Goal: Transaction & Acquisition: Purchase product/service

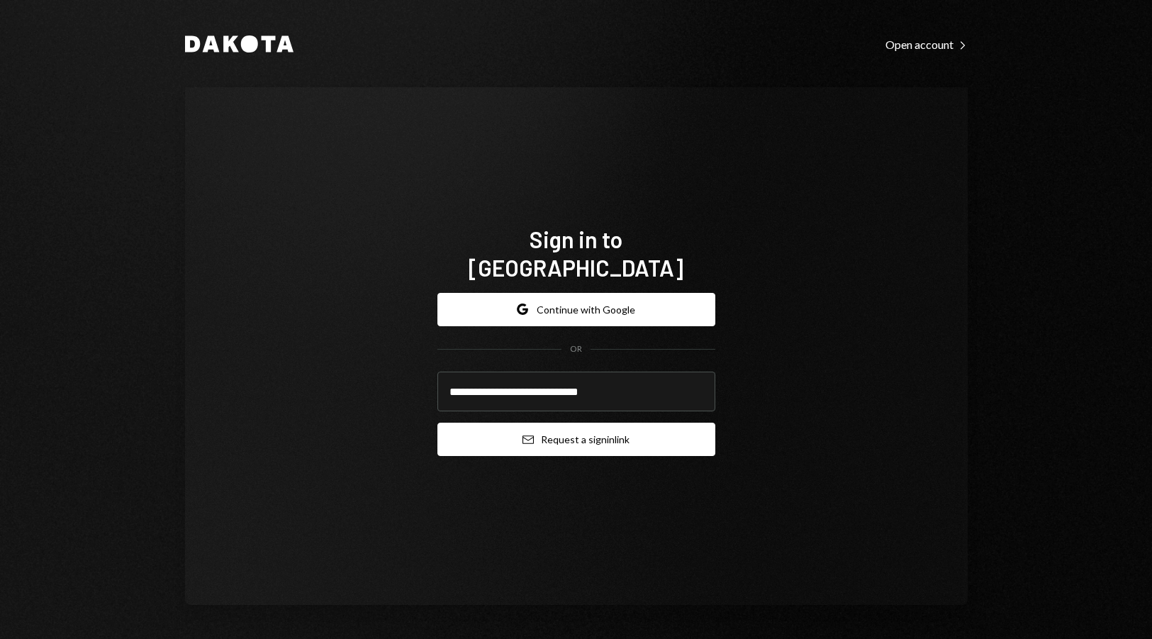
type input "**********"
click at [576, 429] on button "Email Request a sign in link" at bounding box center [576, 438] width 278 height 33
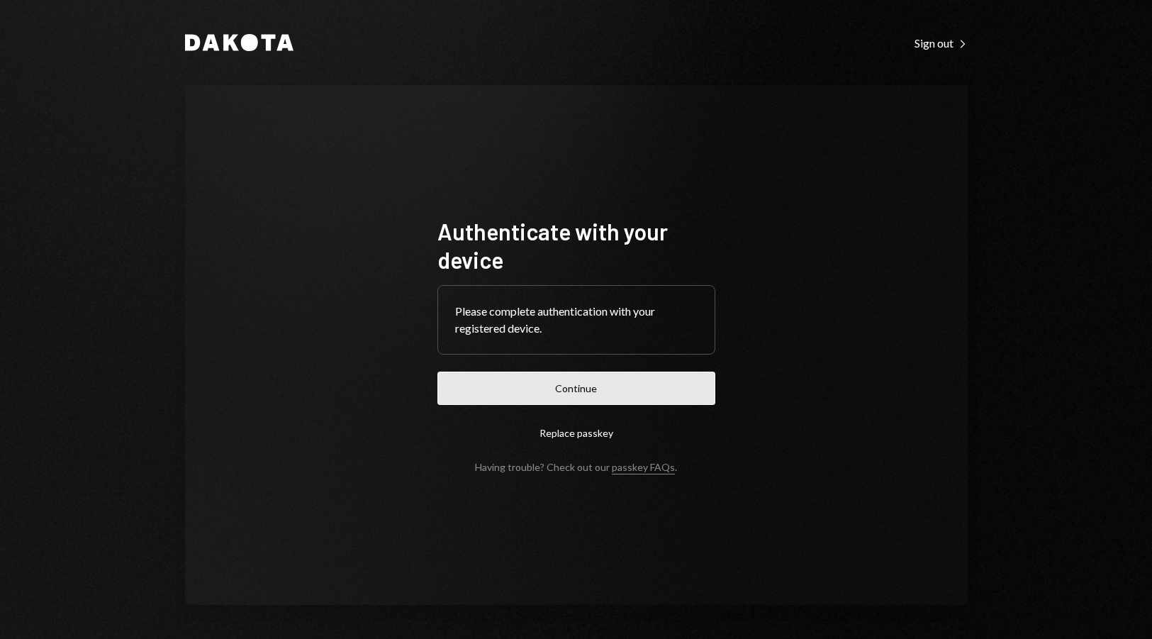
click at [589, 391] on button "Continue" at bounding box center [576, 387] width 278 height 33
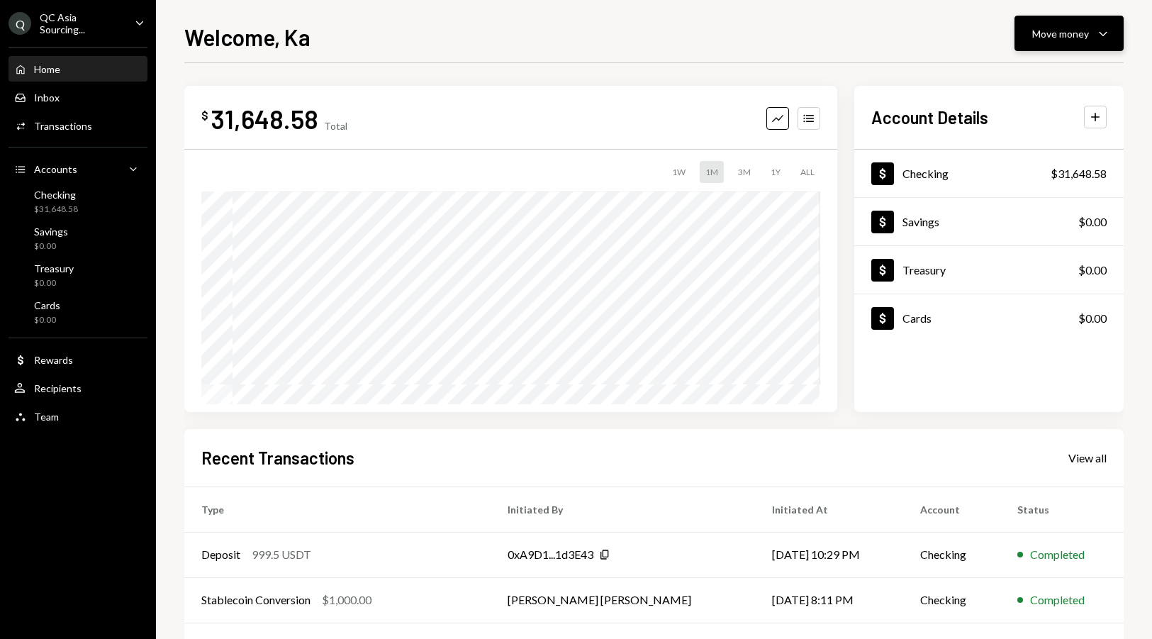
click at [1080, 32] on div "Move money" at bounding box center [1060, 33] width 57 height 15
click at [1019, 73] on div "Send" at bounding box center [1057, 76] width 103 height 15
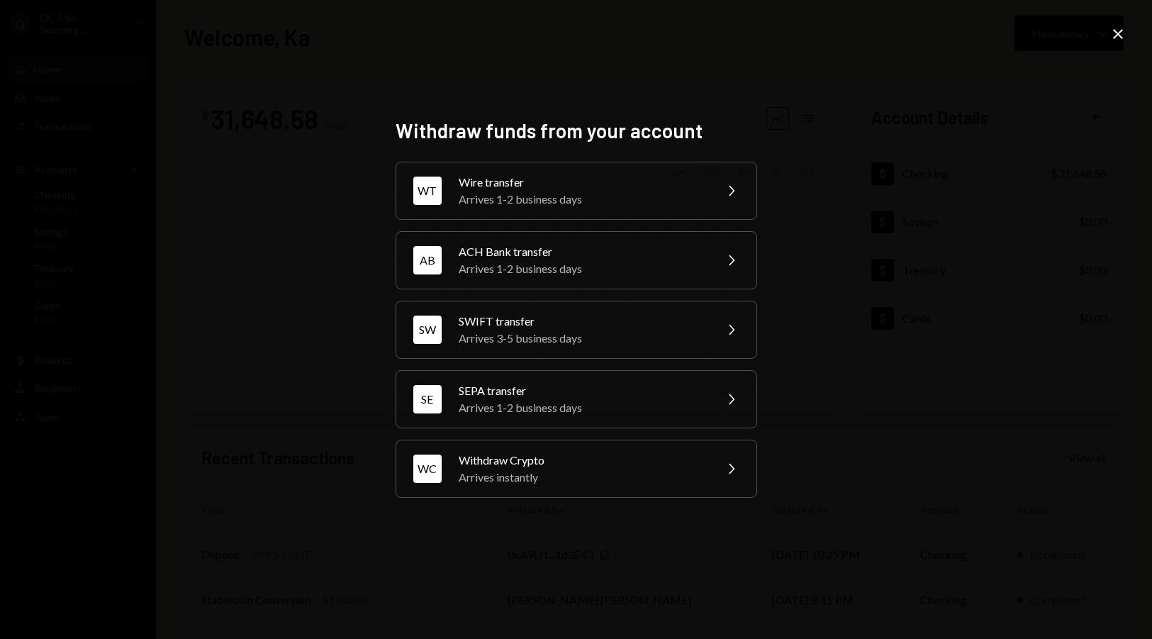
click at [1126, 34] on div "Withdraw funds from your account WT Wire transfer Arrives 1-2 business days Che…" at bounding box center [576, 319] width 1152 height 639
click at [1122, 36] on icon "Close" at bounding box center [1117, 34] width 17 height 17
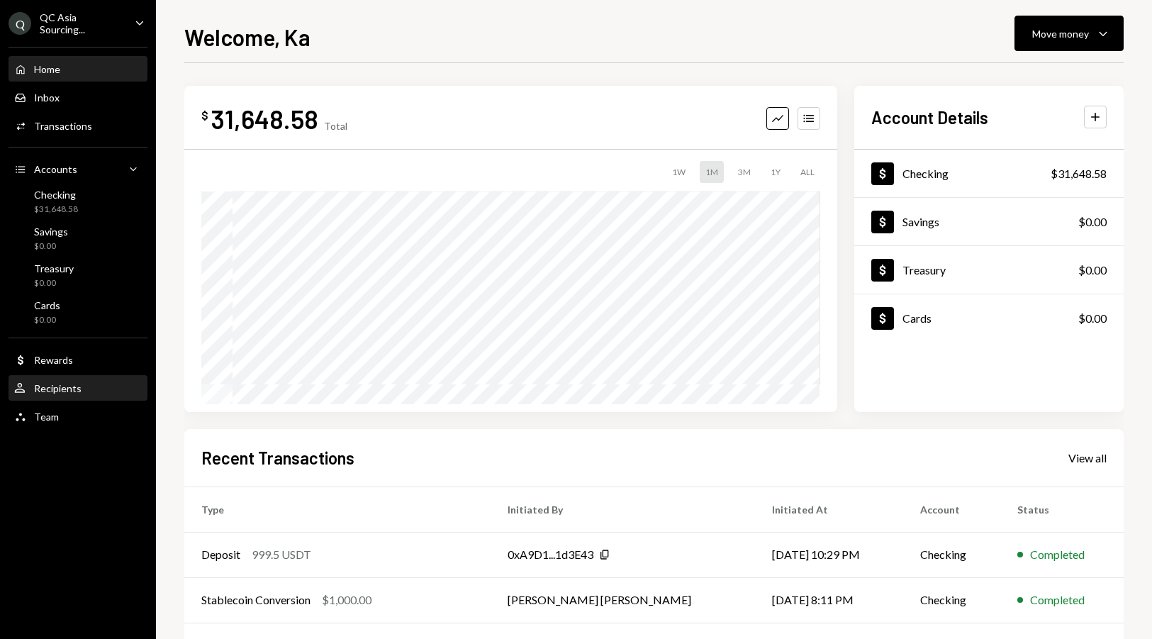
click at [68, 382] on div "Recipients" at bounding box center [57, 388] width 47 height 12
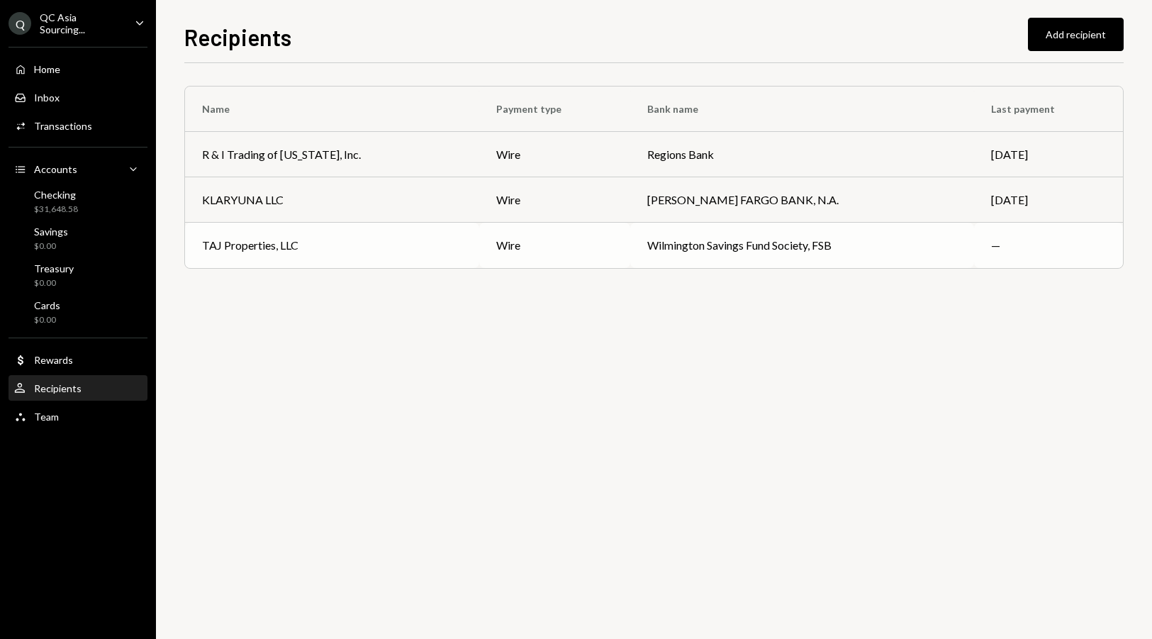
click at [309, 241] on div "TAJ Properties, LLC" at bounding box center [332, 245] width 260 height 17
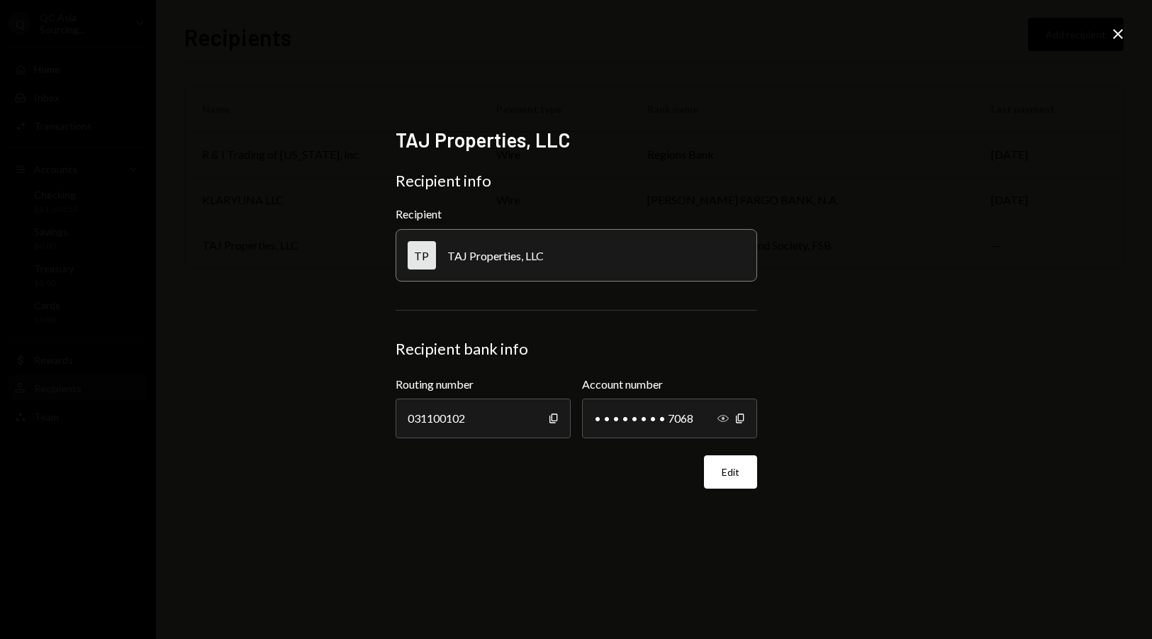
click at [718, 419] on icon "Show" at bounding box center [722, 418] width 11 height 11
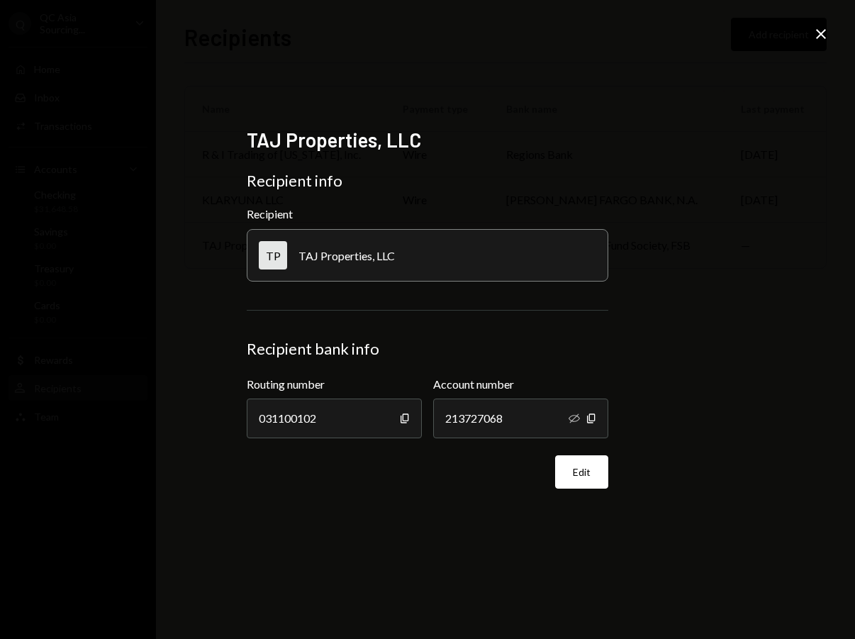
click at [824, 35] on icon "Close" at bounding box center [820, 34] width 17 height 17
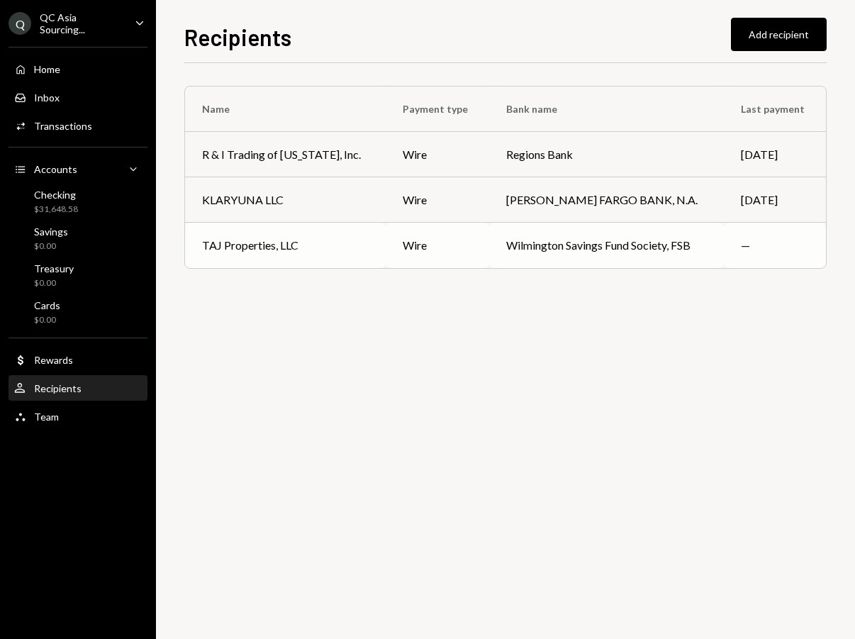
click at [410, 249] on div "wire" at bounding box center [437, 245] width 69 height 17
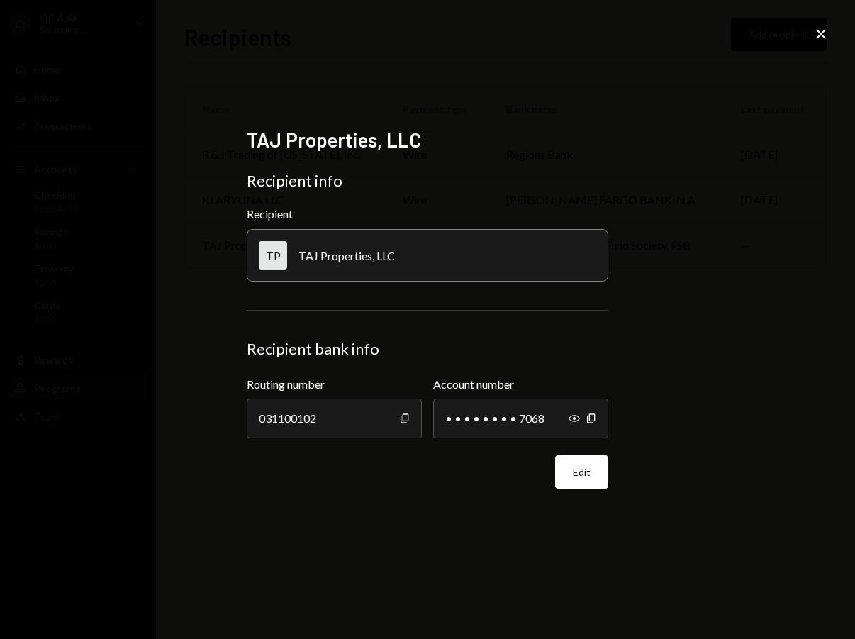
click at [819, 40] on icon "Close" at bounding box center [820, 34] width 17 height 17
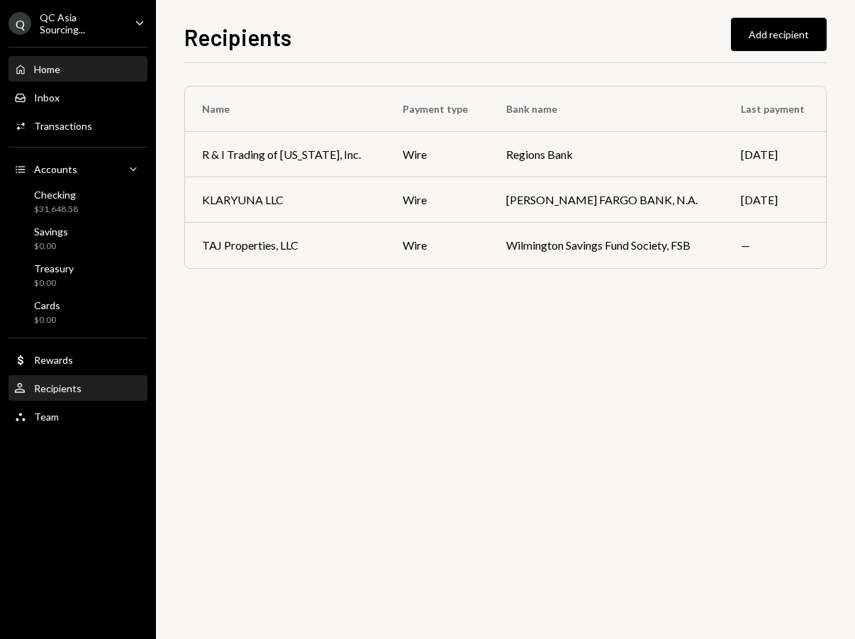
click at [50, 77] on div "Home Home" at bounding box center [78, 69] width 128 height 24
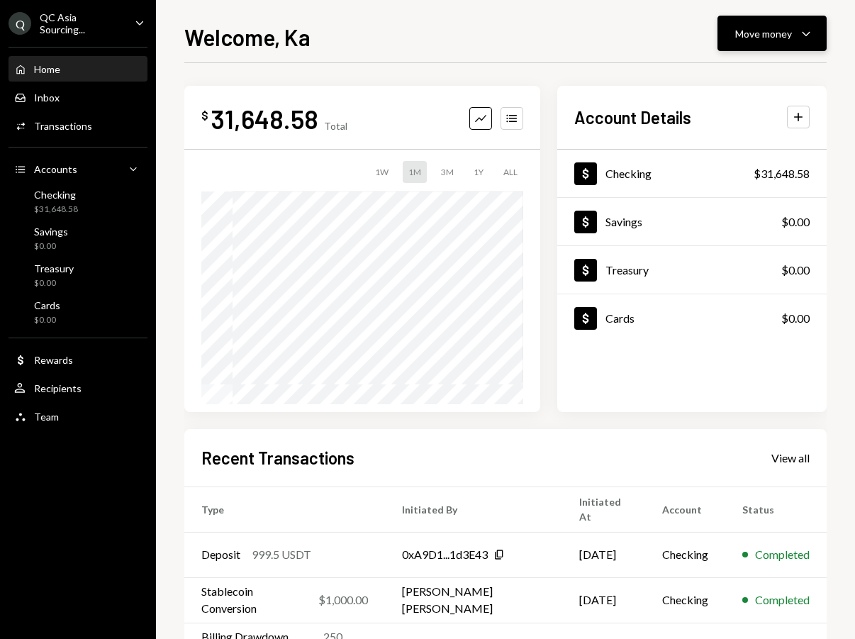
click at [798, 33] on icon "Caret Down" at bounding box center [806, 33] width 17 height 17
click at [708, 79] on div "Withdraw Send" at bounding box center [750, 76] width 125 height 15
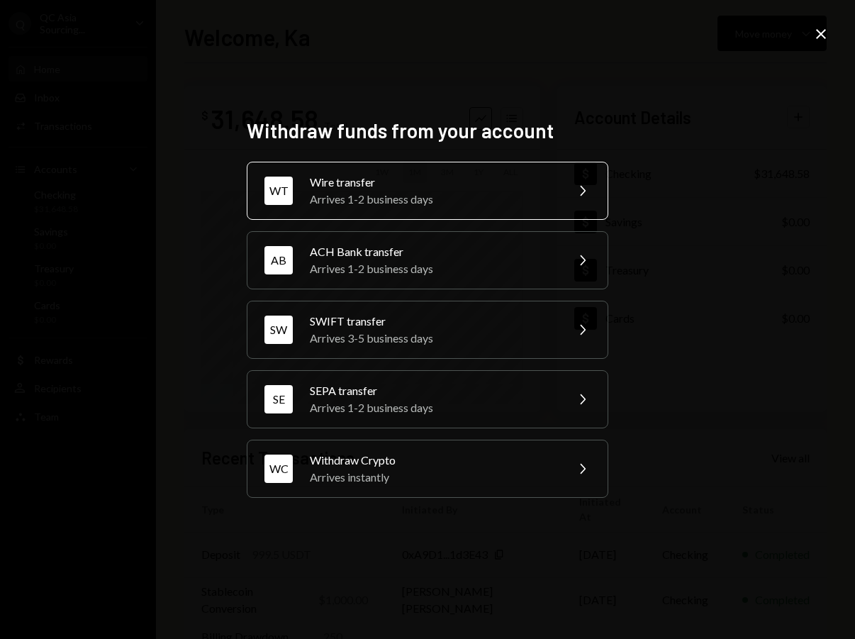
click at [447, 187] on div "Wire transfer" at bounding box center [433, 182] width 247 height 17
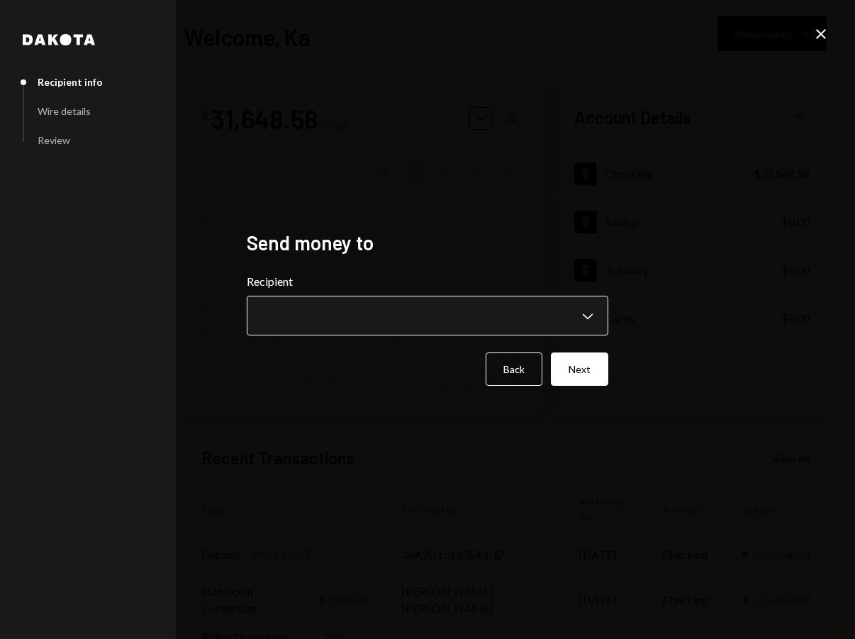
click at [401, 310] on body "**********" at bounding box center [427, 319] width 855 height 639
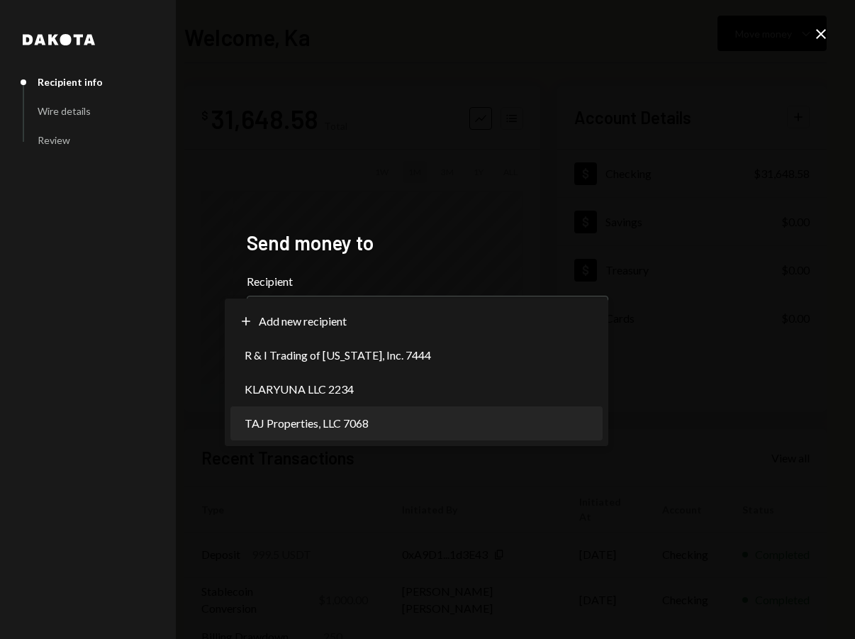
select select "**********"
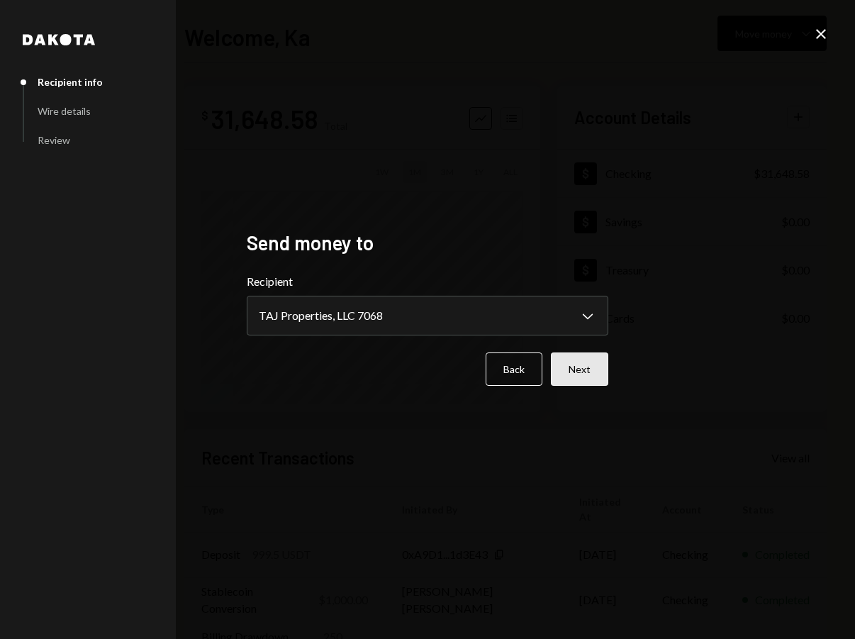
click at [577, 367] on button "Next" at bounding box center [579, 368] width 57 height 33
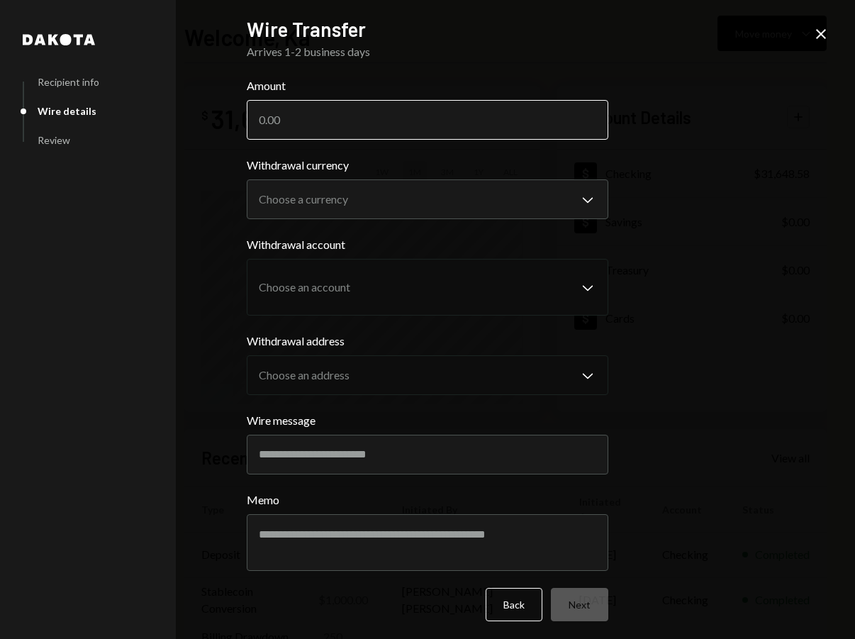
click at [334, 115] on input "Amount" at bounding box center [428, 120] width 362 height 40
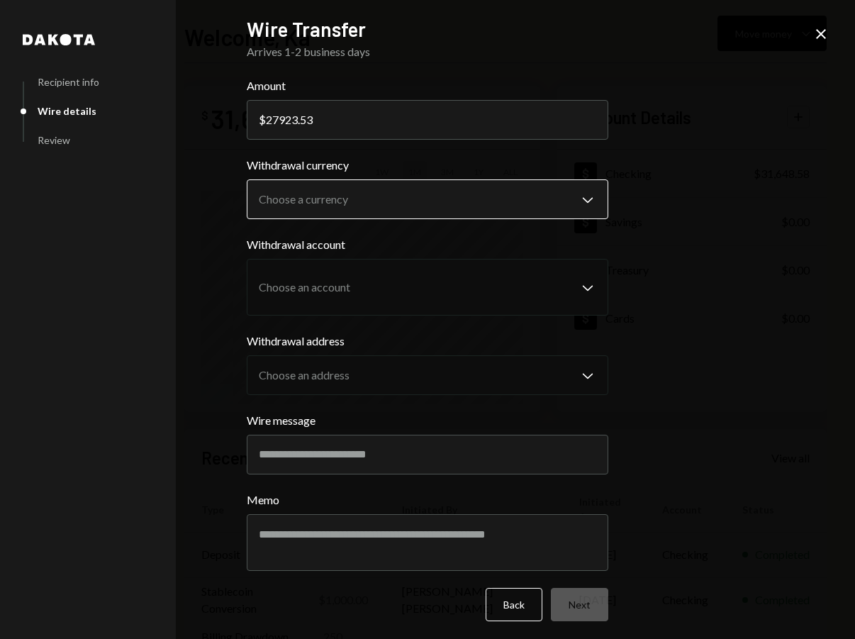
type input "27923.53"
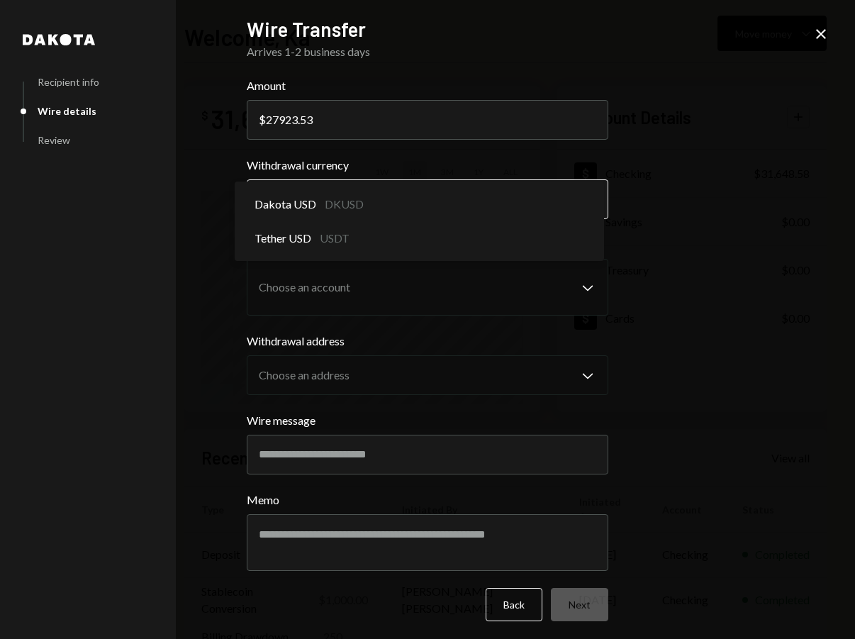
click at [323, 205] on body "Q QC Asia Sourcing... Caret Down Home Home Inbox Inbox Activities Transactions …" at bounding box center [427, 319] width 855 height 639
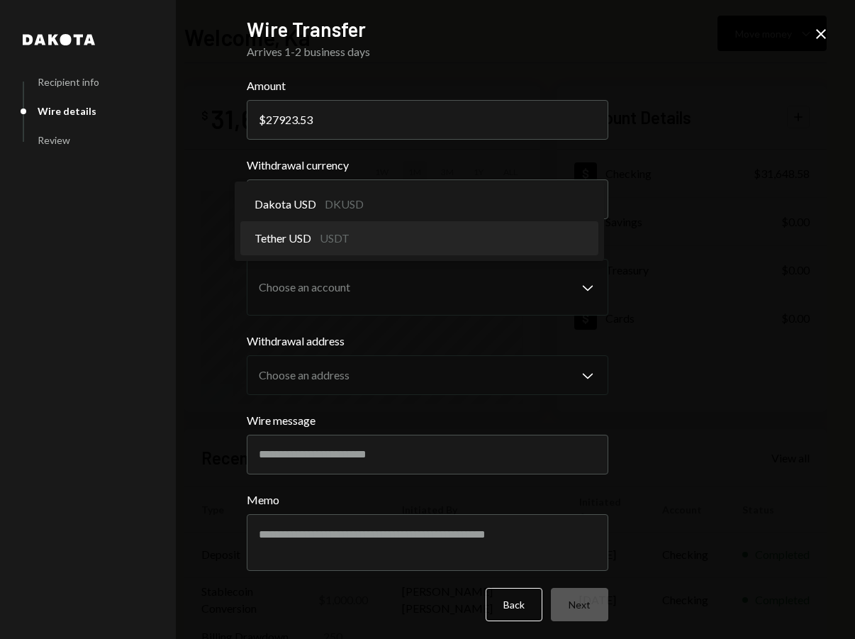
select select "****"
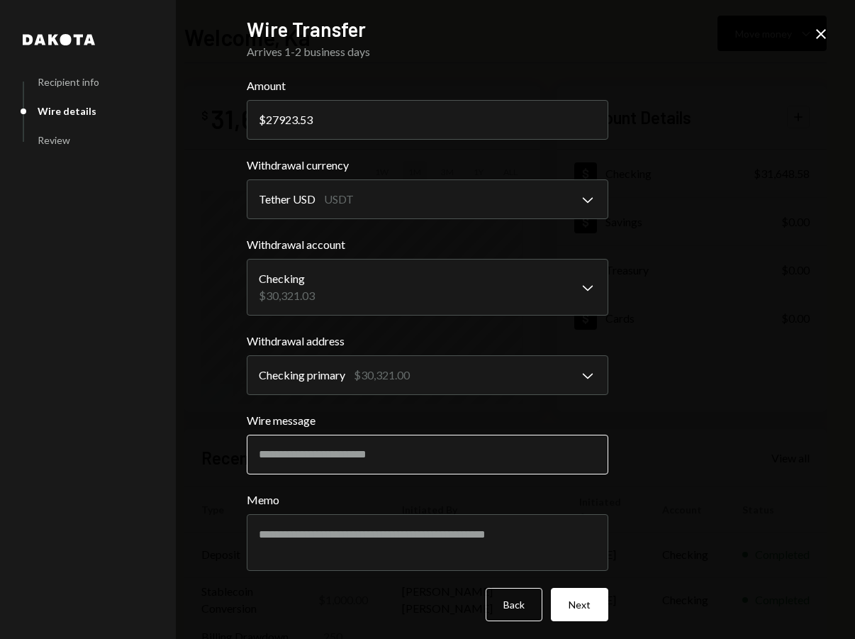
click at [315, 455] on input "Wire message" at bounding box center [428, 455] width 362 height 40
paste input "**********"
drag, startPoint x: 505, startPoint y: 454, endPoint x: 522, endPoint y: 454, distance: 17.7
click at [522, 454] on input "**********" at bounding box center [428, 455] width 362 height 40
drag, startPoint x: 568, startPoint y: 452, endPoint x: 591, endPoint y: 452, distance: 23.4
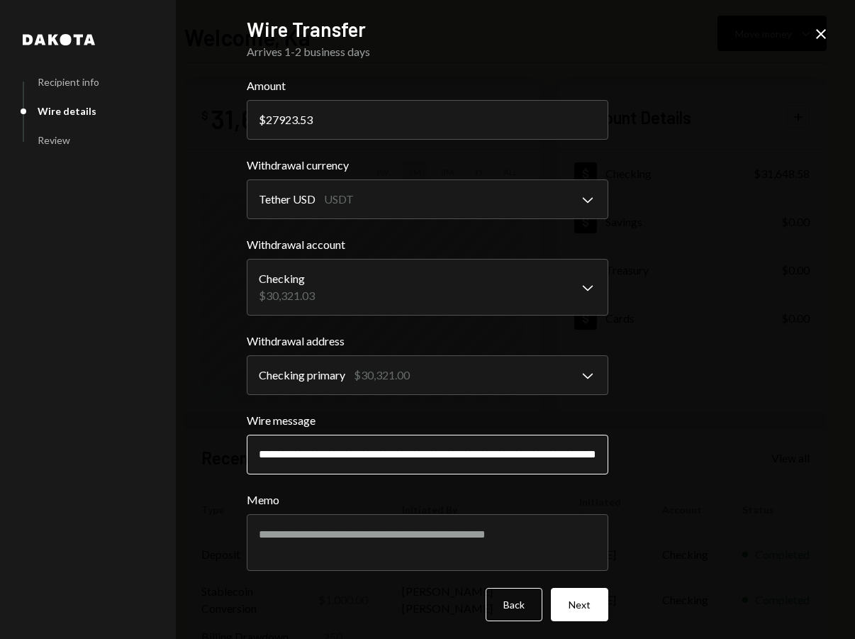
click at [591, 452] on input "**********" at bounding box center [428, 455] width 362 height 40
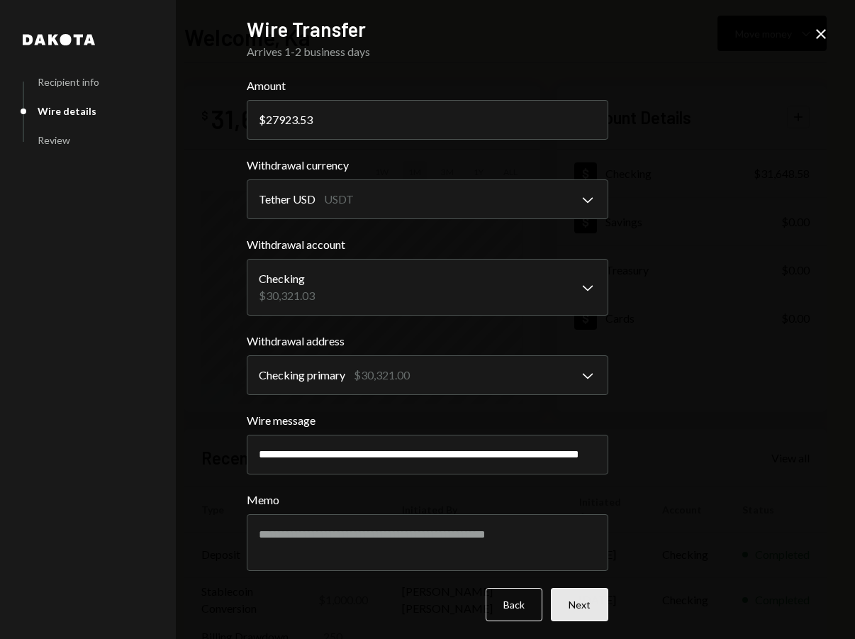
type input "**********"
click at [583, 608] on button "Next" at bounding box center [579, 604] width 57 height 33
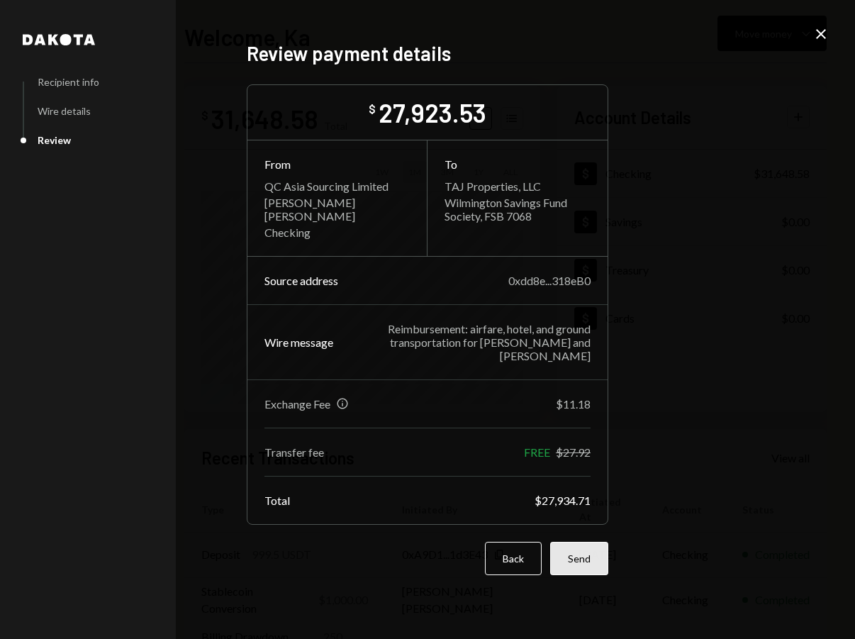
click at [591, 544] on button "Send" at bounding box center [579, 558] width 58 height 33
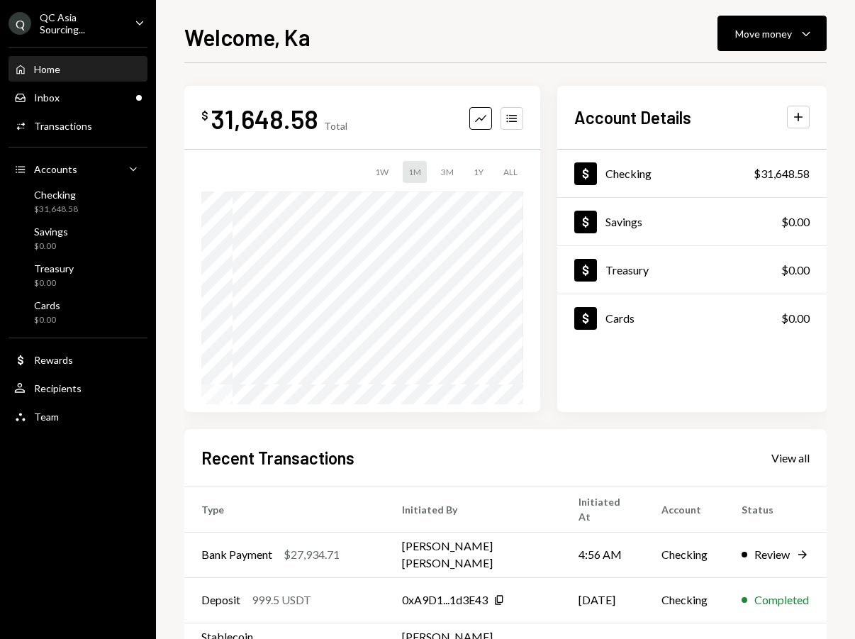
scroll to position [37, 0]
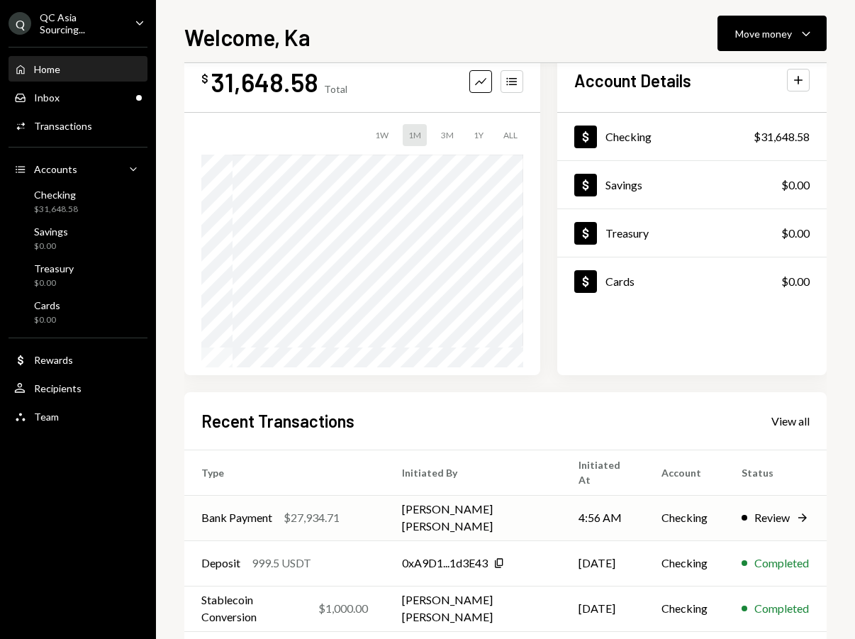
click at [603, 513] on td "4:56 AM" at bounding box center [602, 517] width 83 height 45
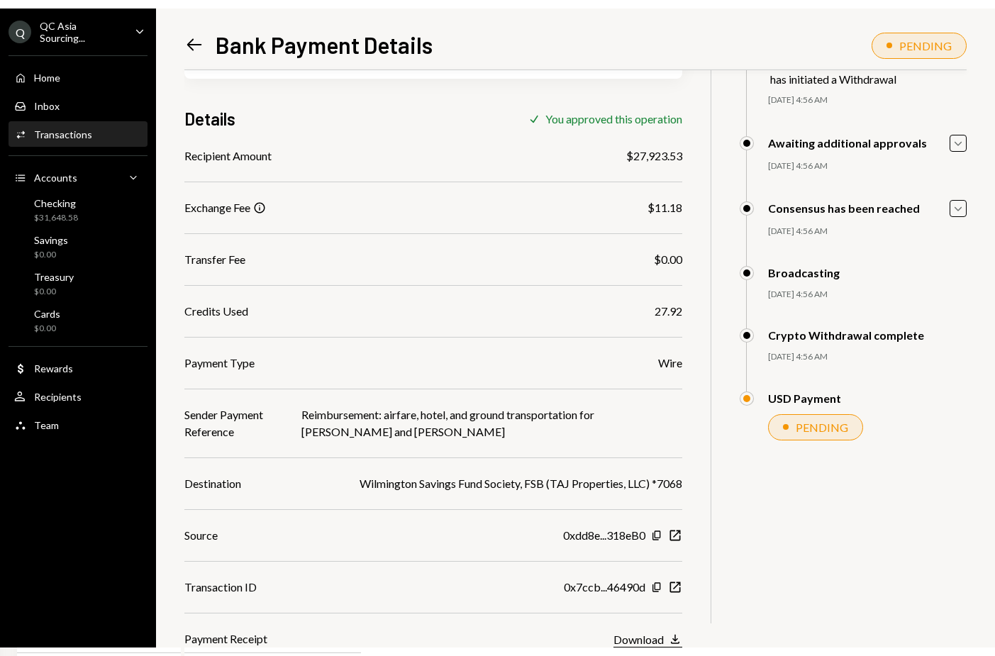
scroll to position [67, 0]
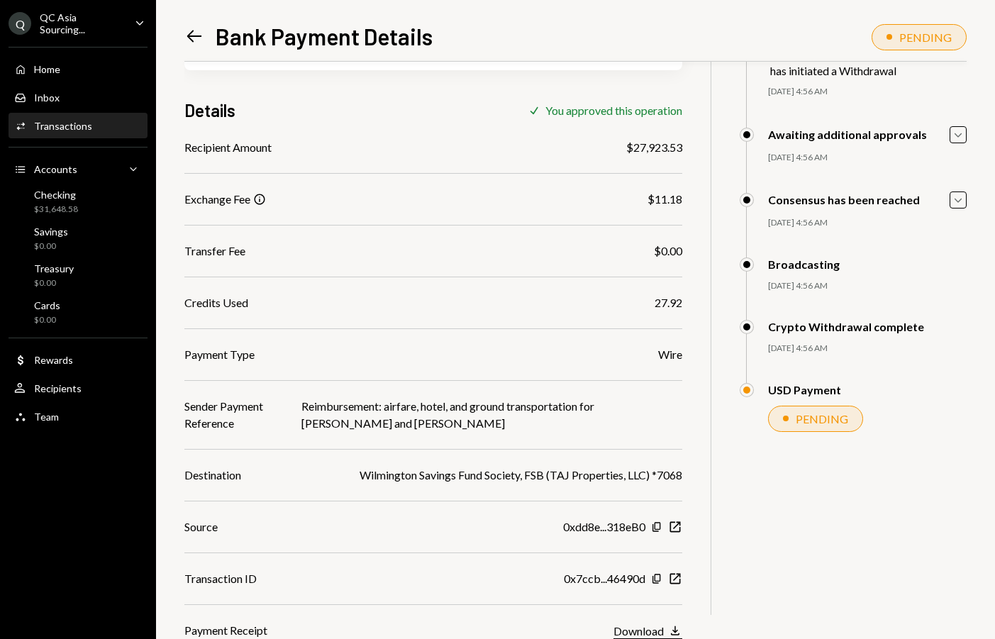
click at [681, 627] on div "Recipient Amount $27,923.53 Exchange Fee Info $11.18 Transfer Fee $0.00 Credits…" at bounding box center [433, 389] width 498 height 500
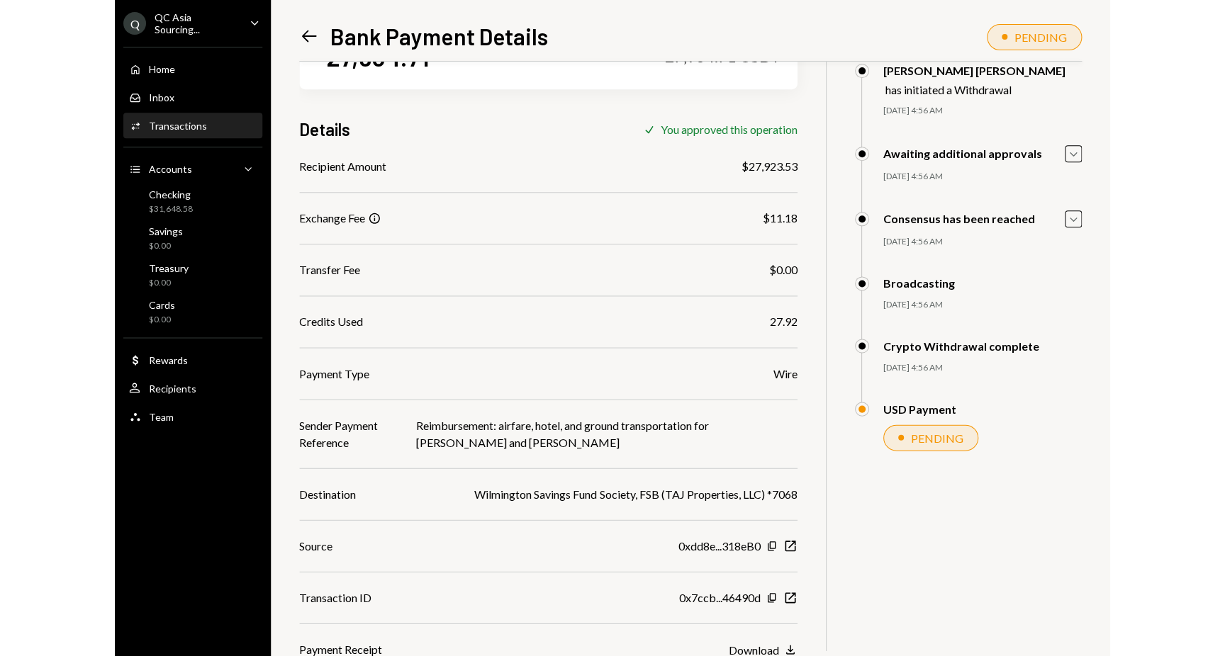
scroll to position [50, 0]
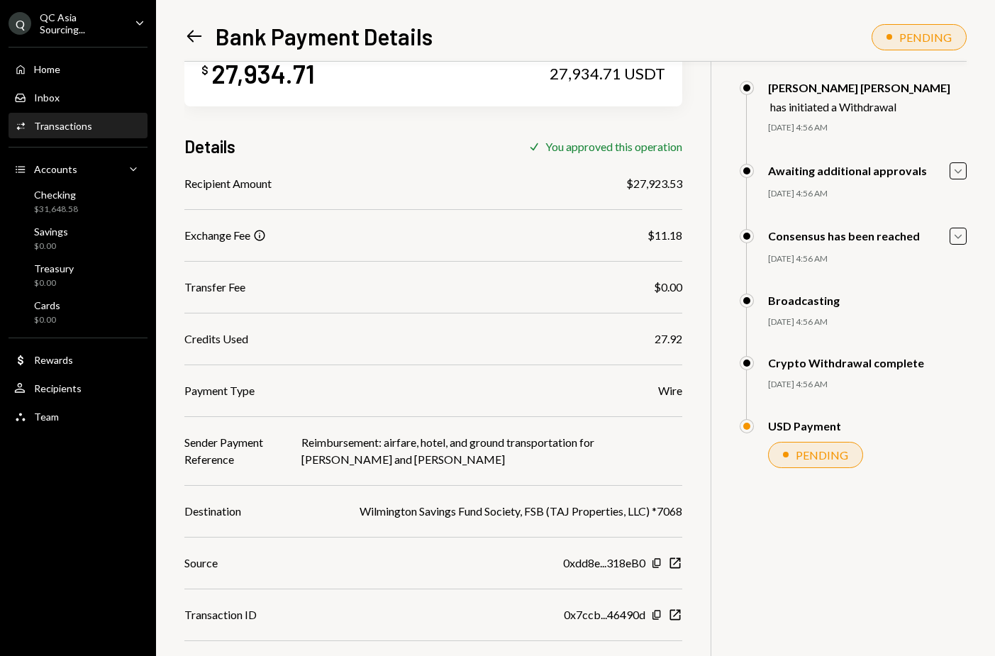
click at [672, 638] on div "Recipient Amount $27,923.53 Exchange Fee Info $11.18 Transfer Fee $0.00 Credits…" at bounding box center [433, 425] width 498 height 500
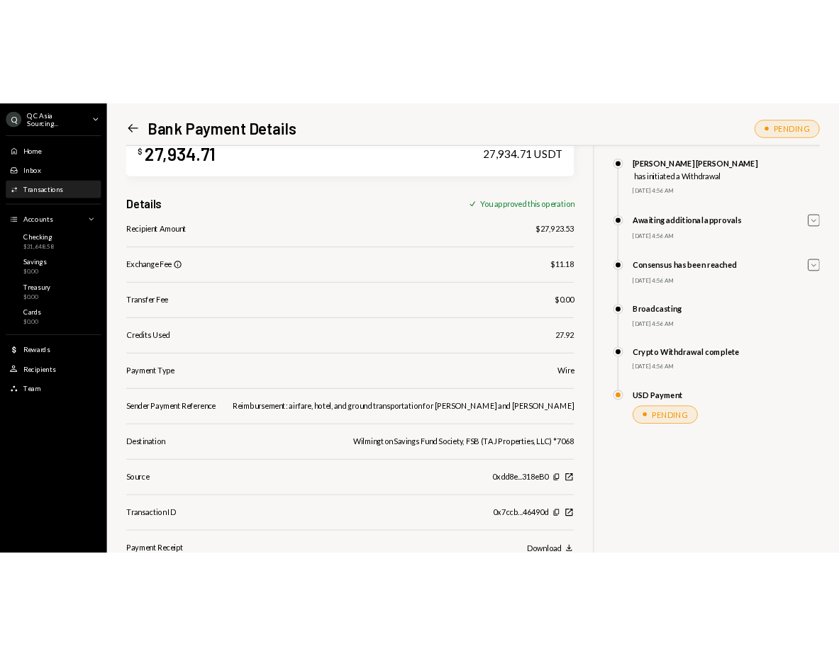
scroll to position [43, 0]
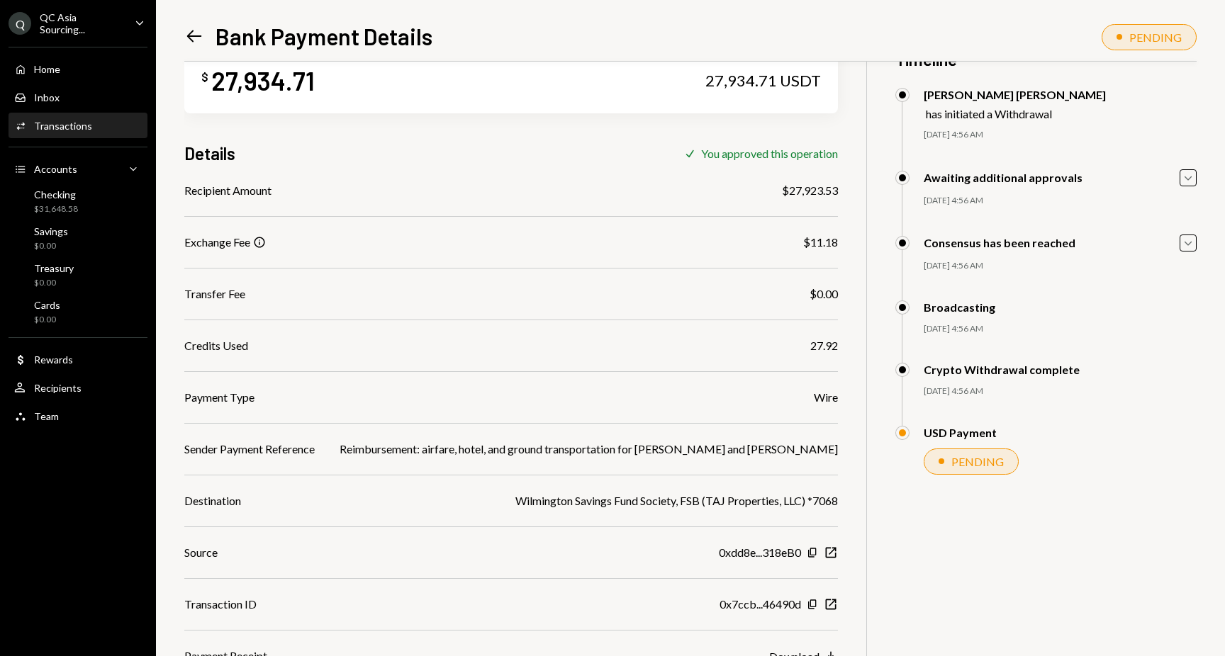
click at [796, 638] on div "Download Download" at bounding box center [803, 656] width 69 height 17
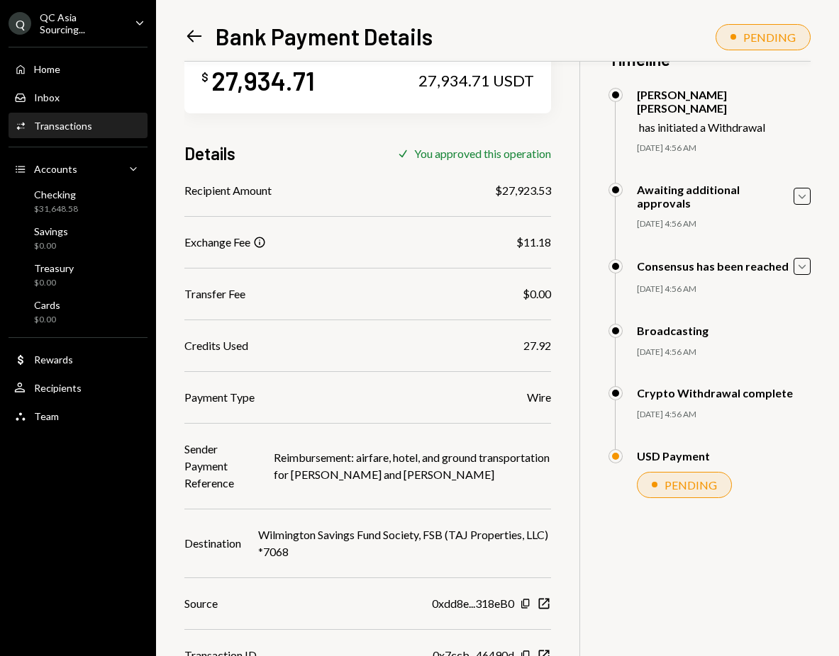
scroll to position [68, 0]
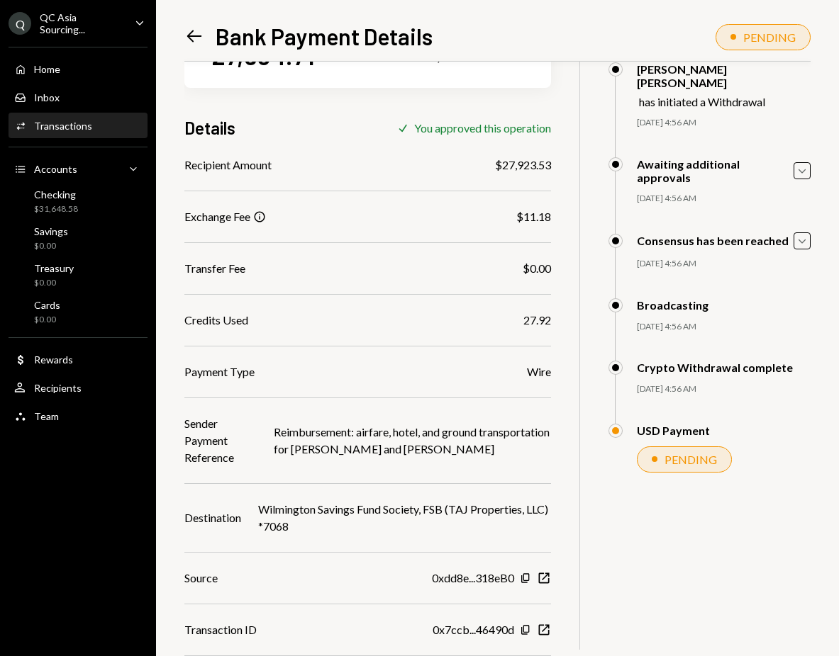
click at [551, 638] on div "Recipient Amount $27,923.53 Exchange Fee Info $11.18 Transfer Fee $0.00 Credits…" at bounding box center [367, 424] width 366 height 534
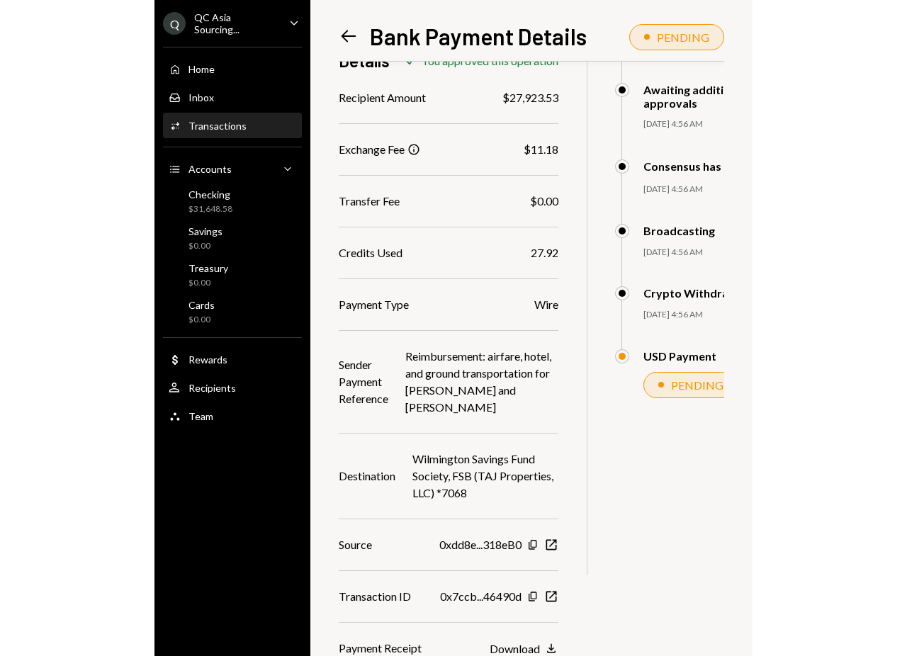
scroll to position [123, 0]
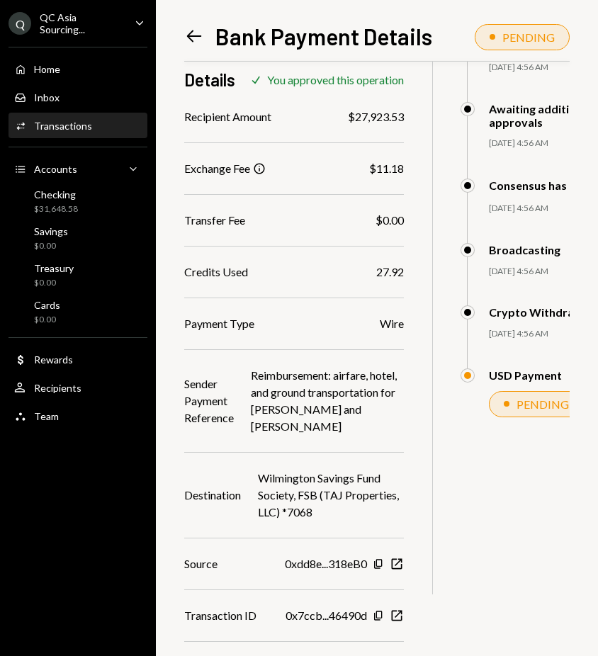
click at [493, 638] on div "$ 27,934.71 27,934.71 USDT Details Check You approved this operation Recipient …" at bounding box center [423, 307] width 479 height 738
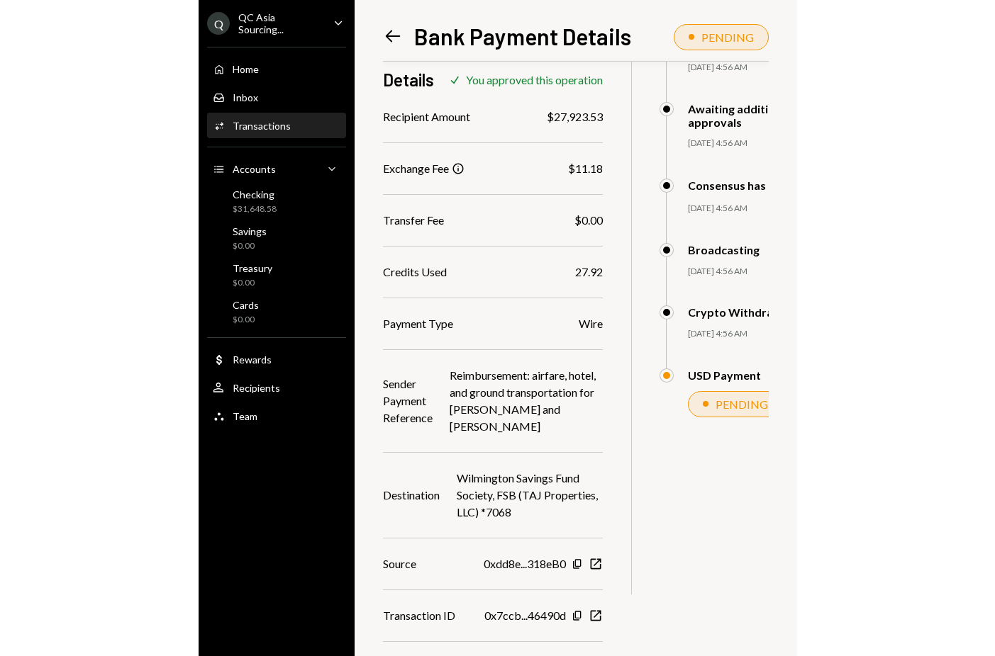
scroll to position [68, 0]
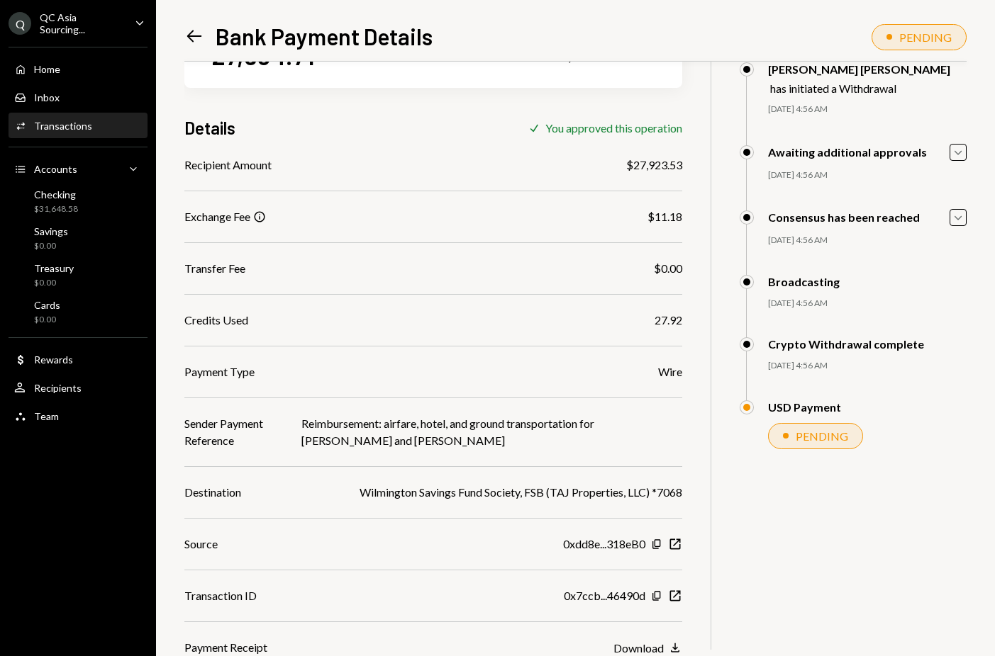
click at [673, 638] on div "Recipient Amount $27,923.53 Exchange Fee Info $11.18 Transfer Fee $0.00 Credits…" at bounding box center [433, 407] width 498 height 500
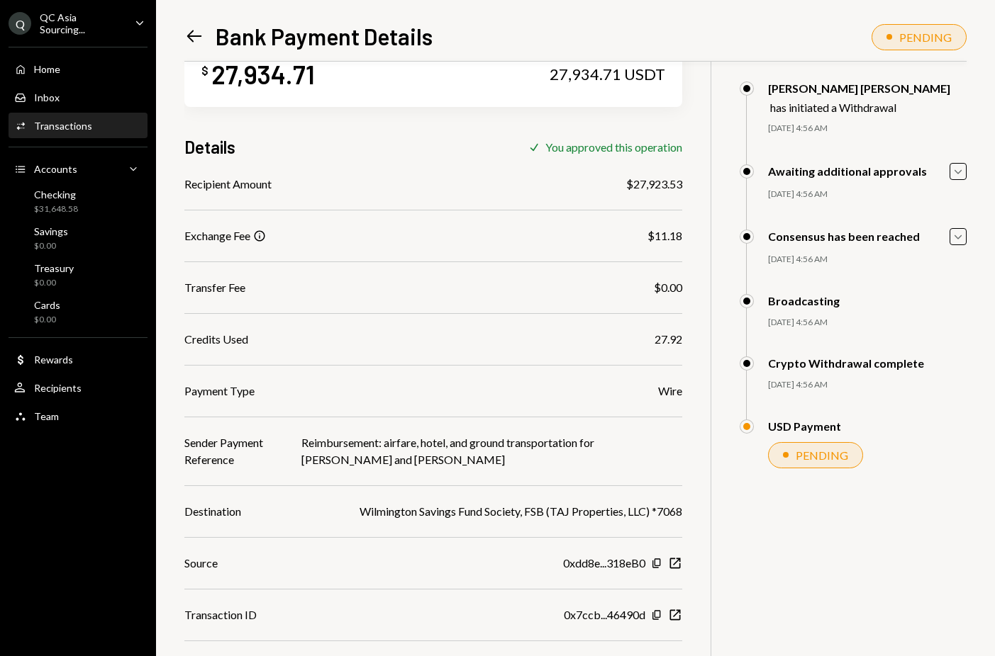
click at [642, 638] on div "Recipient Amount $27,923.53 Exchange Fee Info $11.18 Transfer Fee $0.00 Credits…" at bounding box center [433, 426] width 498 height 500
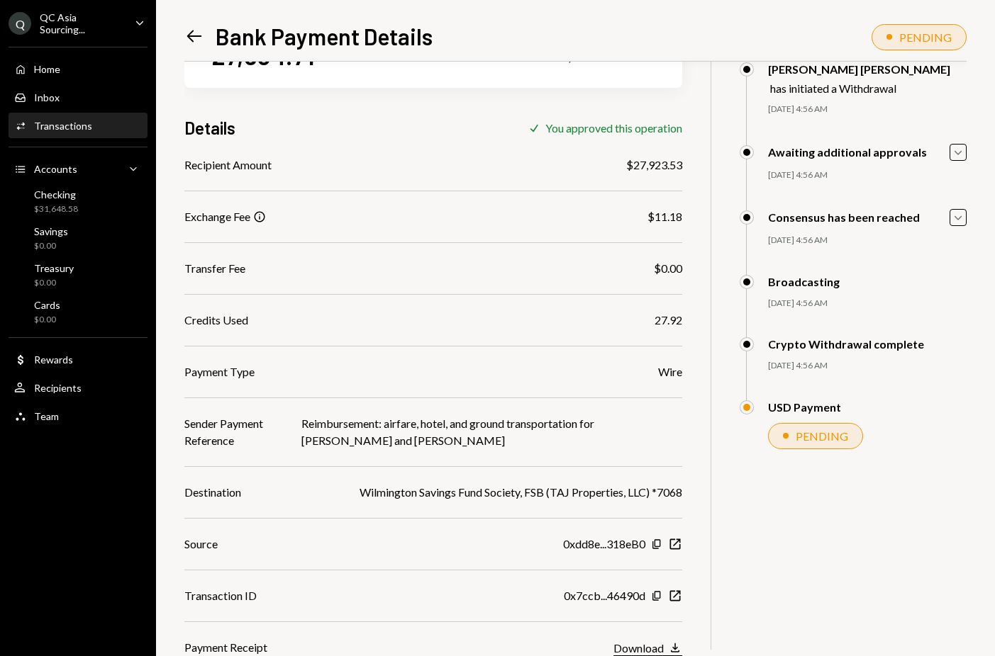
click at [682, 638] on div "Recipient Amount $27,923.53 Exchange Fee Info $11.18 Transfer Fee $0.00 Credits…" at bounding box center [433, 407] width 498 height 500
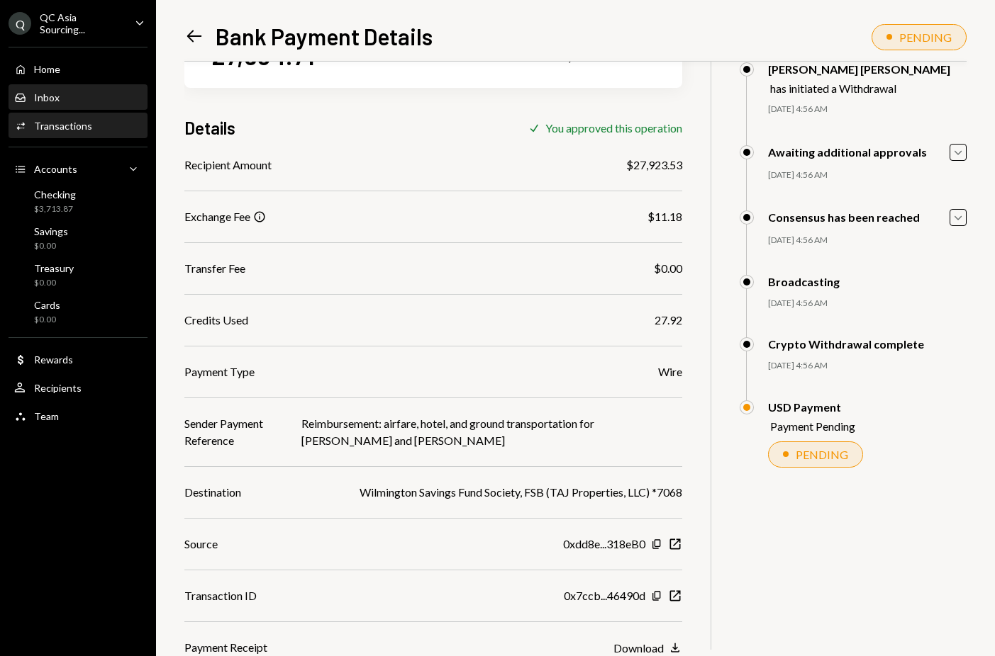
click at [88, 99] on div "Inbox Inbox" at bounding box center [78, 97] width 128 height 13
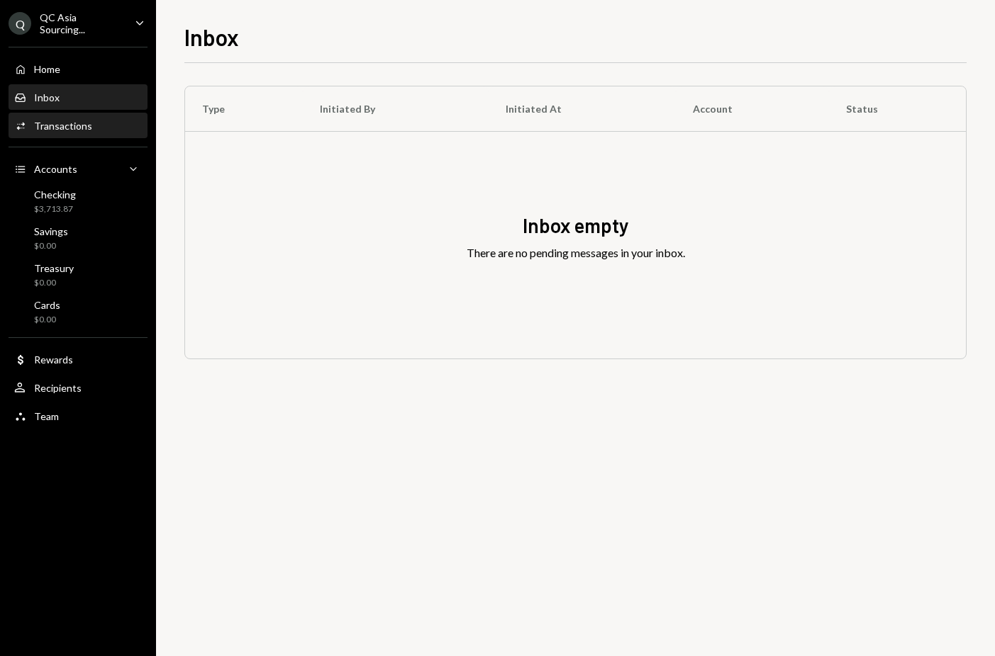
click at [87, 126] on div "Transactions" at bounding box center [63, 126] width 58 height 12
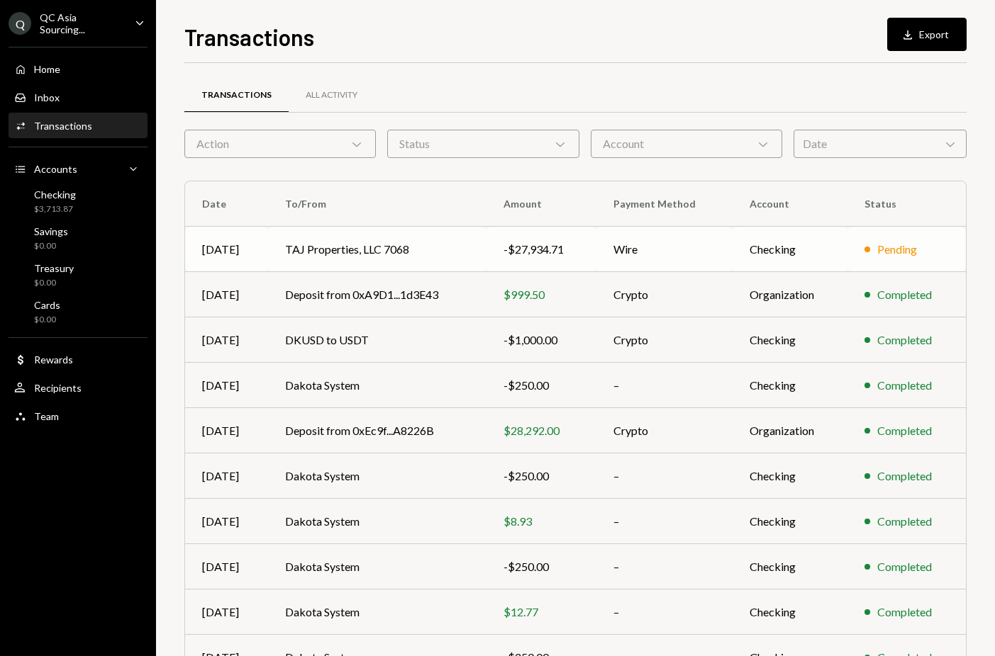
click at [699, 257] on td "Wire" at bounding box center [663, 249] width 135 height 45
